Goal: Task Accomplishment & Management: Use online tool/utility

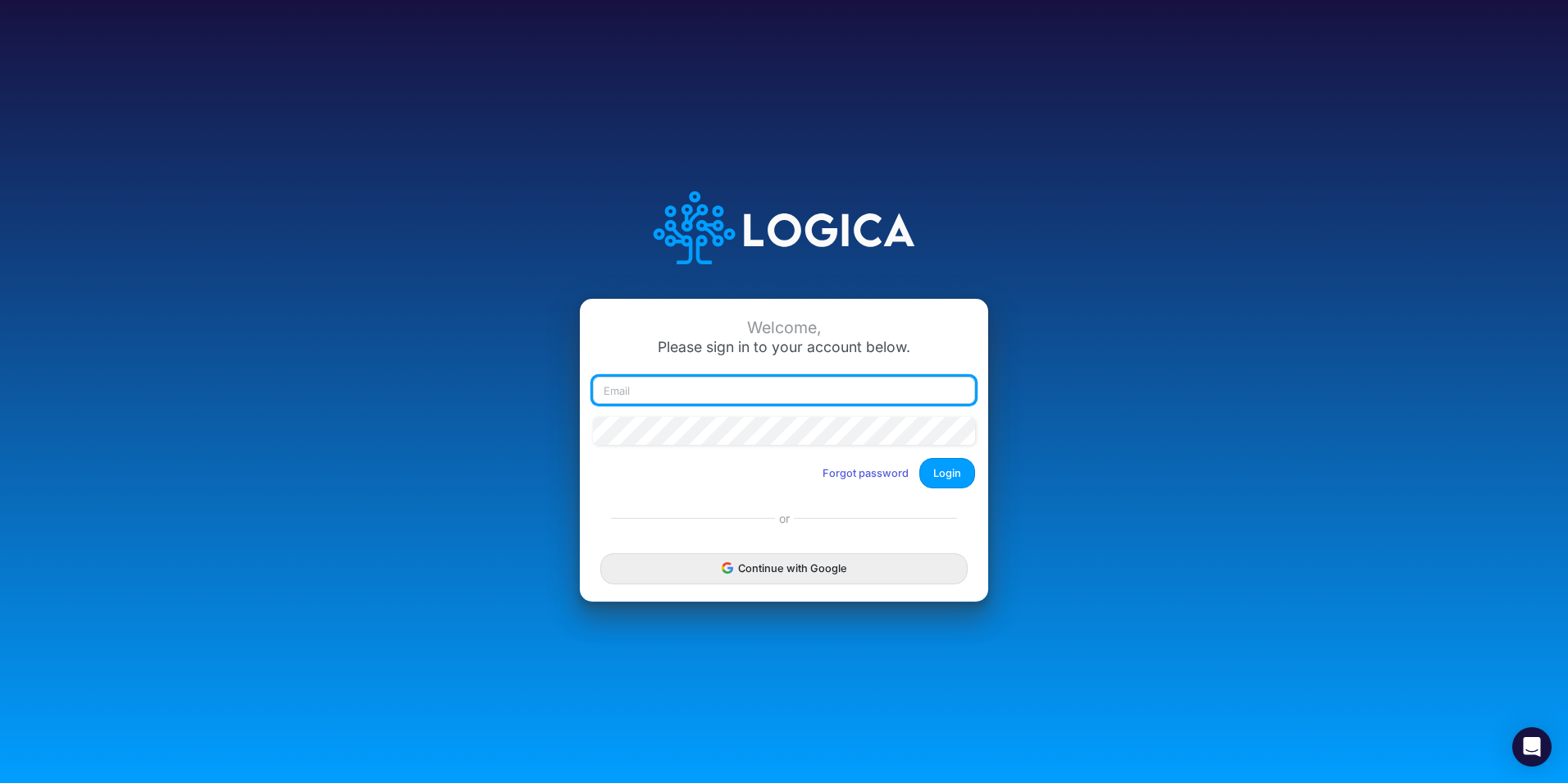
click at [684, 393] on input "email" at bounding box center [784, 390] width 382 height 28
click at [0, 782] on com-1password-button at bounding box center [0, 783] width 0 height 0
type input "[EMAIL_ADDRESS][DOMAIN_NAME]"
